Goal: Task Accomplishment & Management: Manage account settings

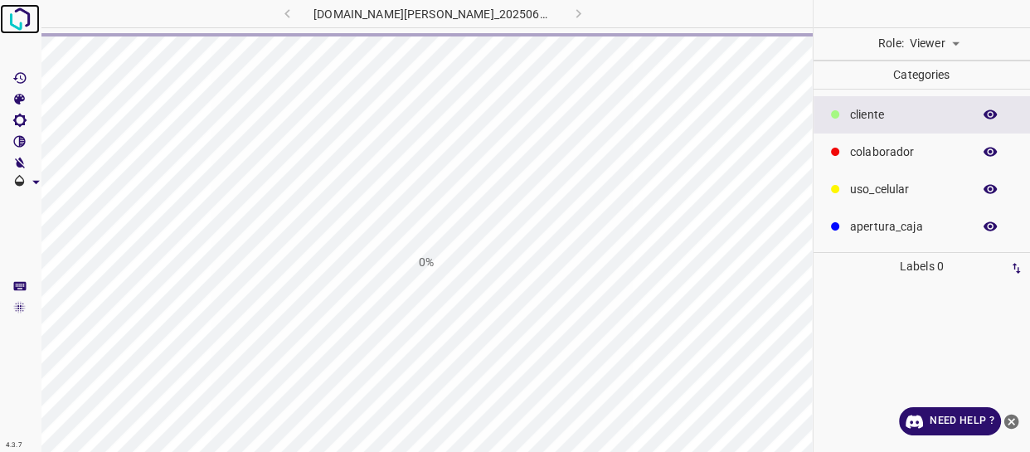
click at [18, 17] on img at bounding box center [20, 19] width 30 height 30
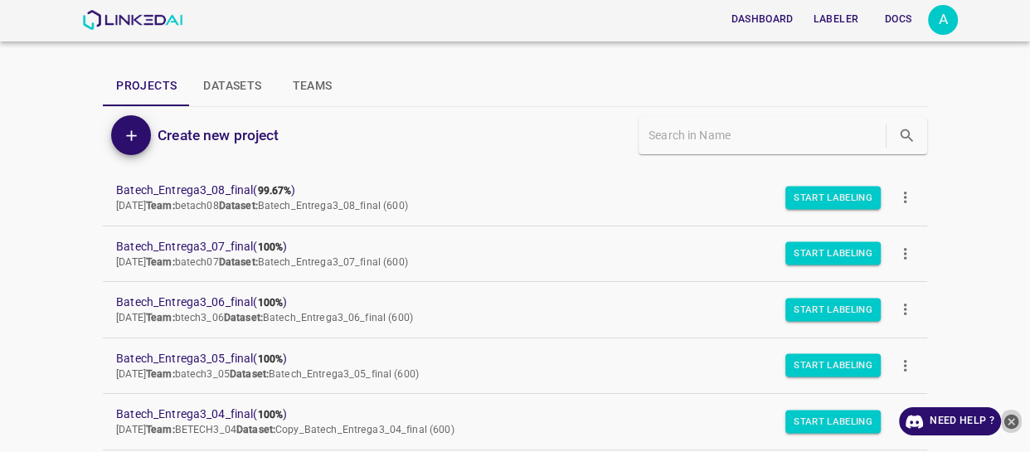
click at [1009, 420] on icon "close-help" at bounding box center [1011, 421] width 15 height 15
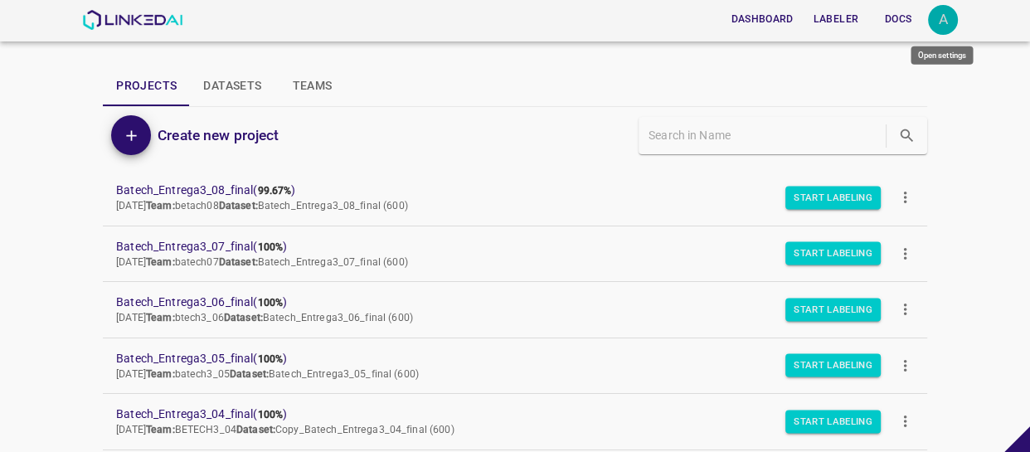
click at [938, 15] on div "A" at bounding box center [943, 20] width 30 height 30
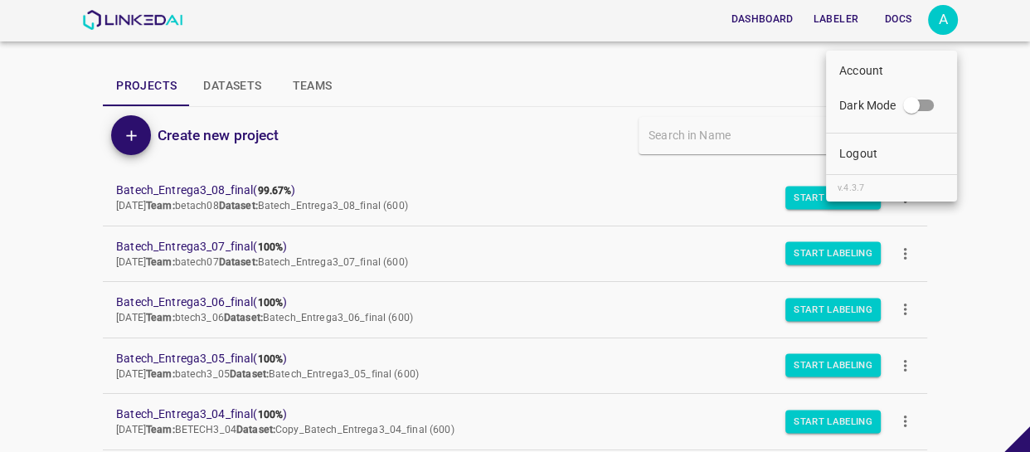
click at [938, 15] on div at bounding box center [515, 226] width 1030 height 452
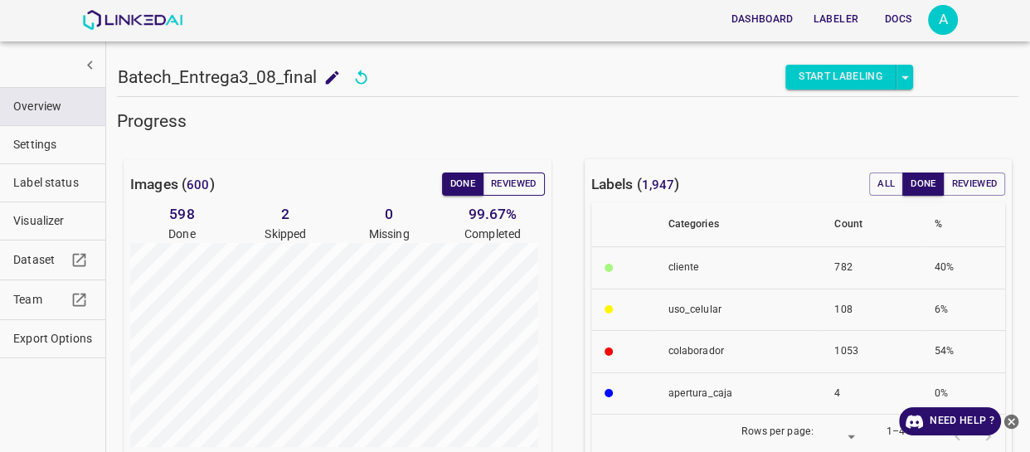
click at [510, 183] on button "Reviewed" at bounding box center [514, 183] width 62 height 23
click at [456, 183] on button "Done" at bounding box center [462, 183] width 41 height 23
click at [136, 20] on img at bounding box center [132, 20] width 100 height 20
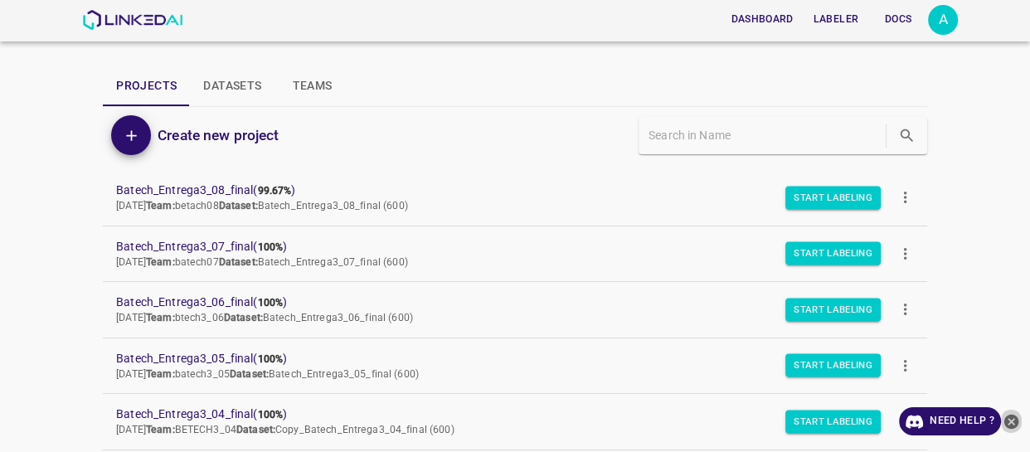
click at [1013, 422] on icon "close-help" at bounding box center [1010, 421] width 17 height 17
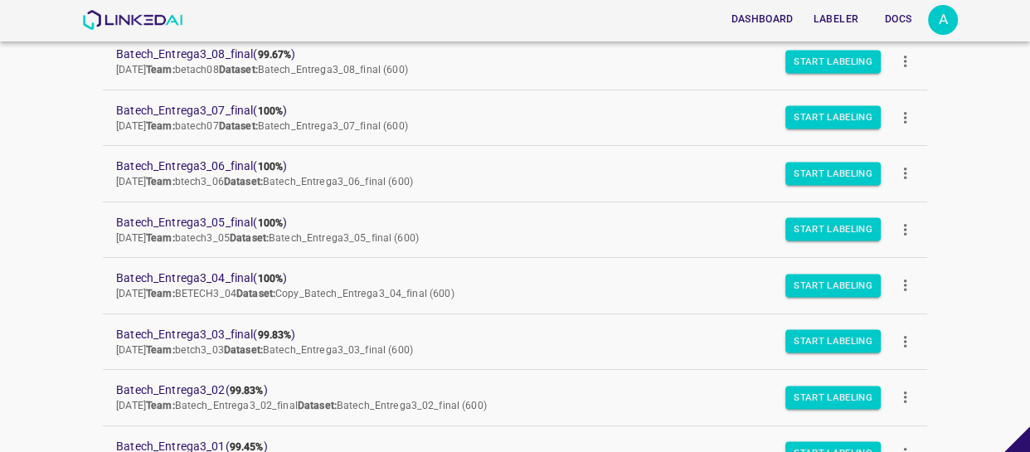
scroll to position [133, 0]
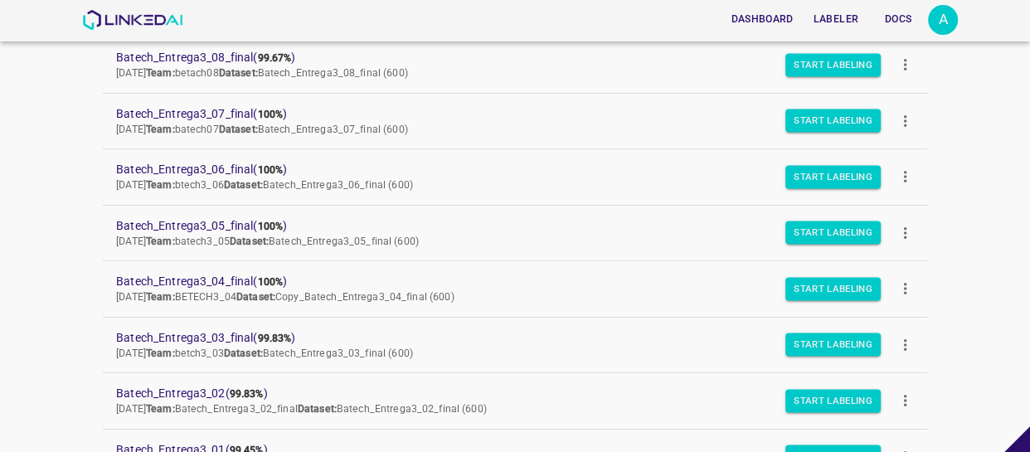
click at [952, 16] on div "A" at bounding box center [943, 20] width 30 height 30
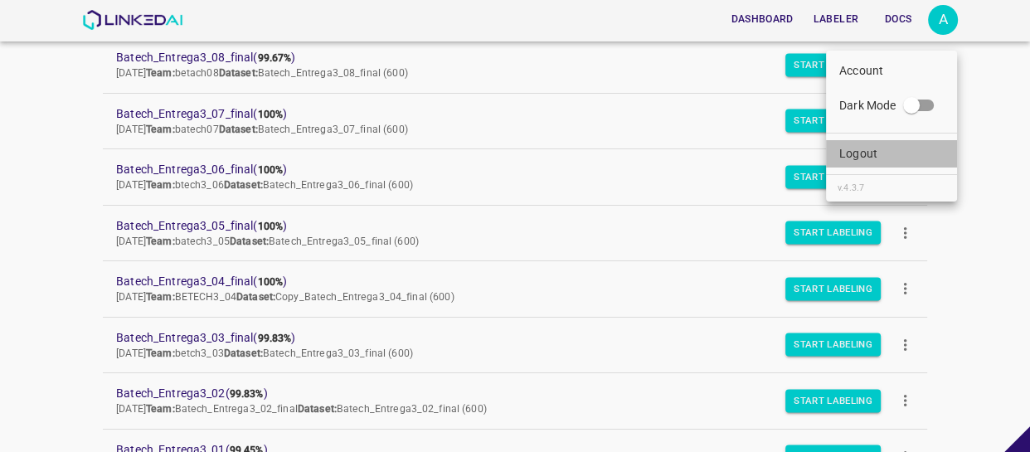
click at [880, 154] on li "Logout" at bounding box center [891, 153] width 131 height 27
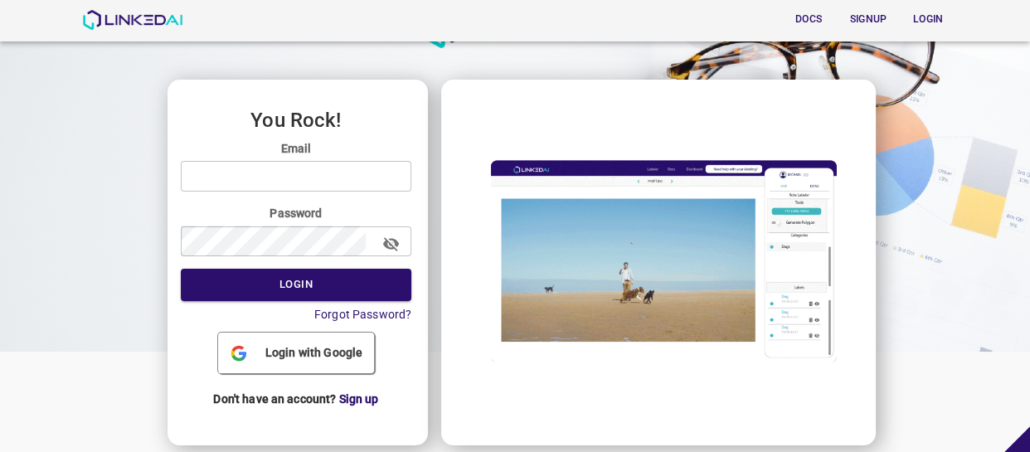
scroll to position [87, 0]
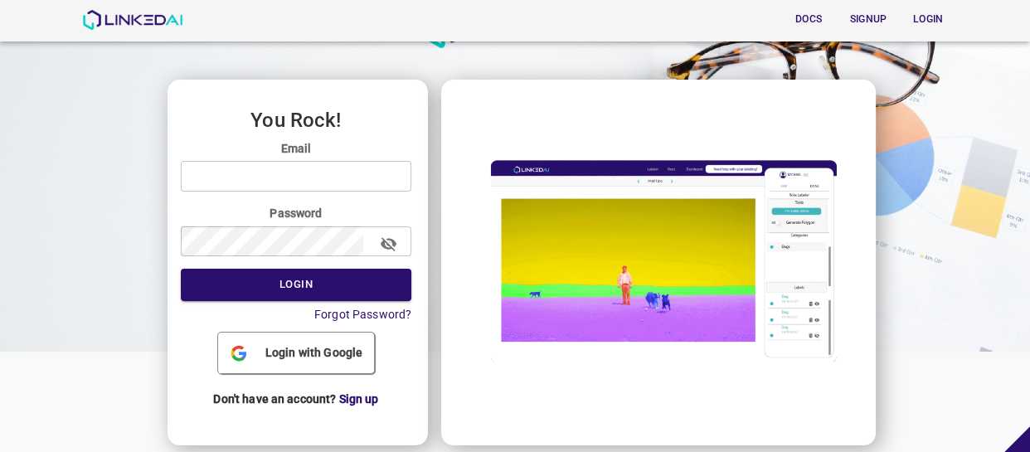
type input "allugole2013@gmail.com"
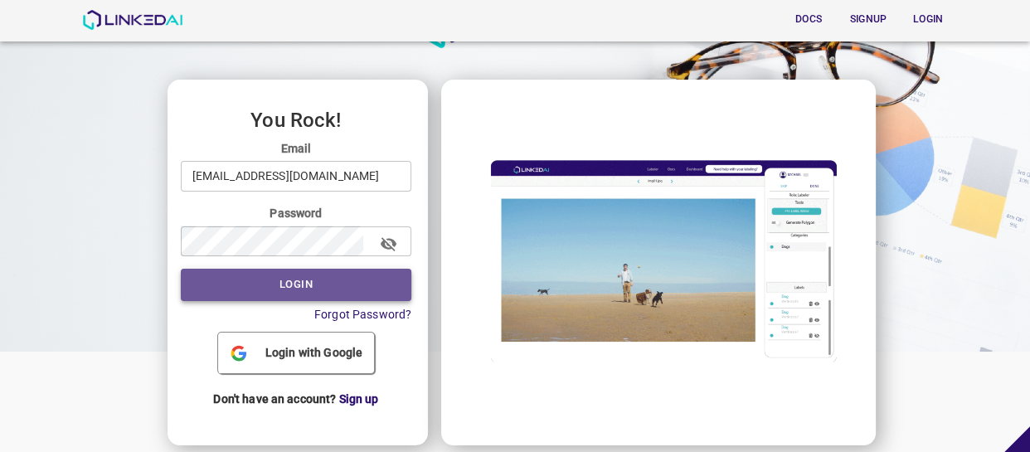
click at [327, 274] on button "Login" at bounding box center [296, 285] width 231 height 32
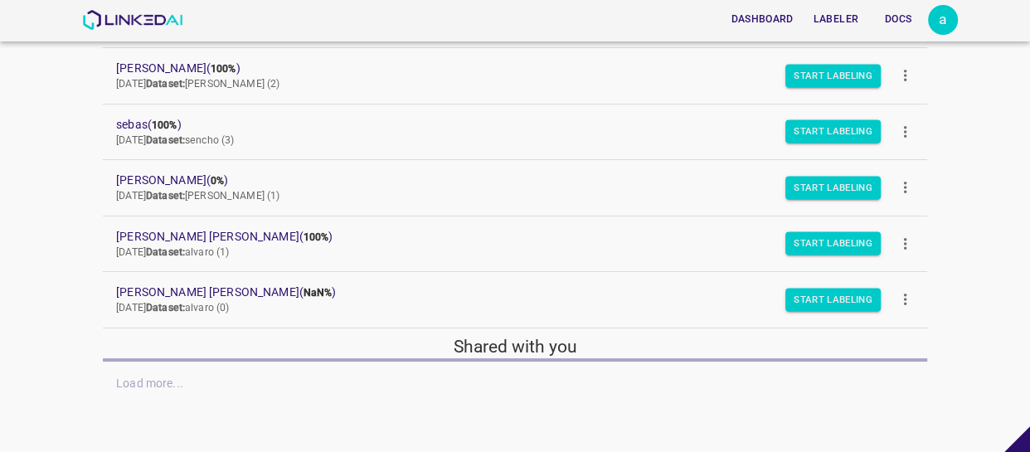
scroll to position [236, 0]
